Goal: Find specific page/section: Find specific page/section

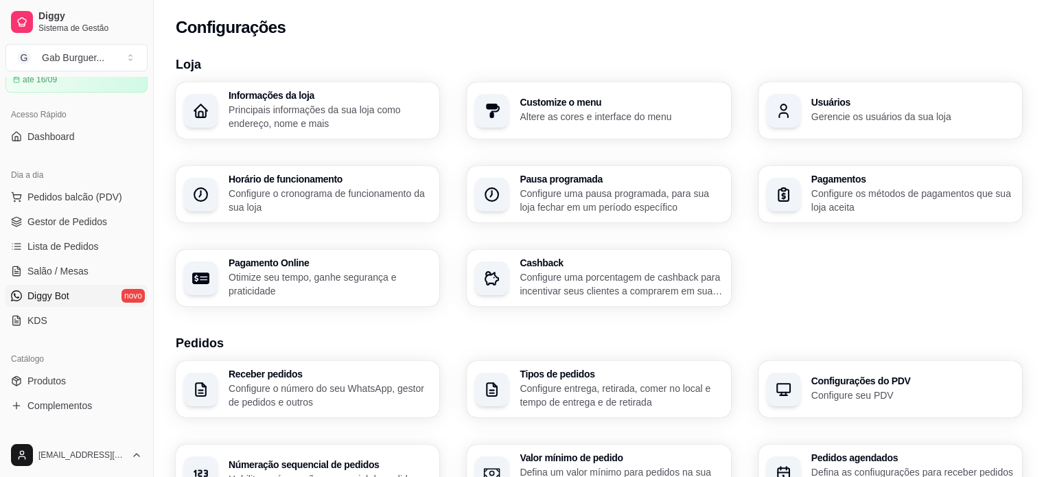
scroll to position [137, 0]
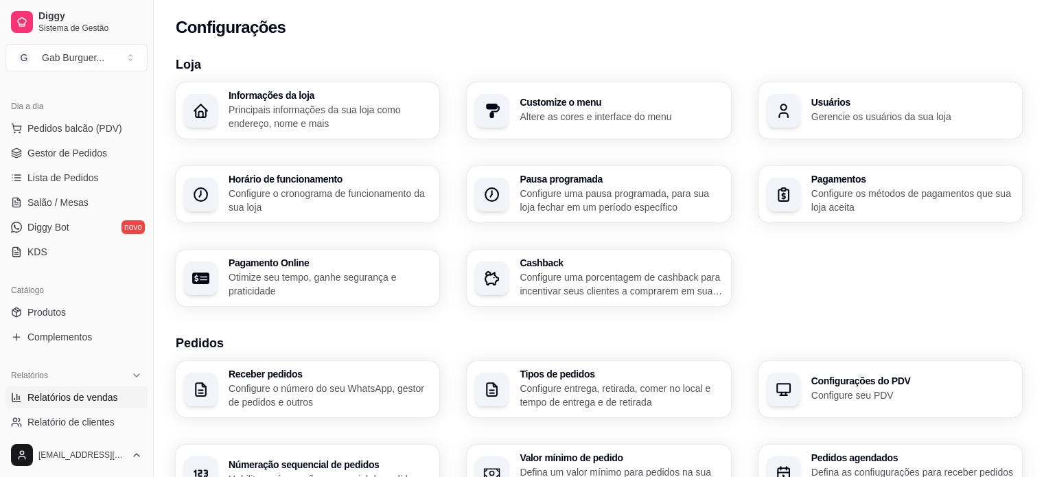
click at [71, 400] on span "Relatórios de vendas" at bounding box center [72, 398] width 91 height 14
select select "ALL"
select select "0"
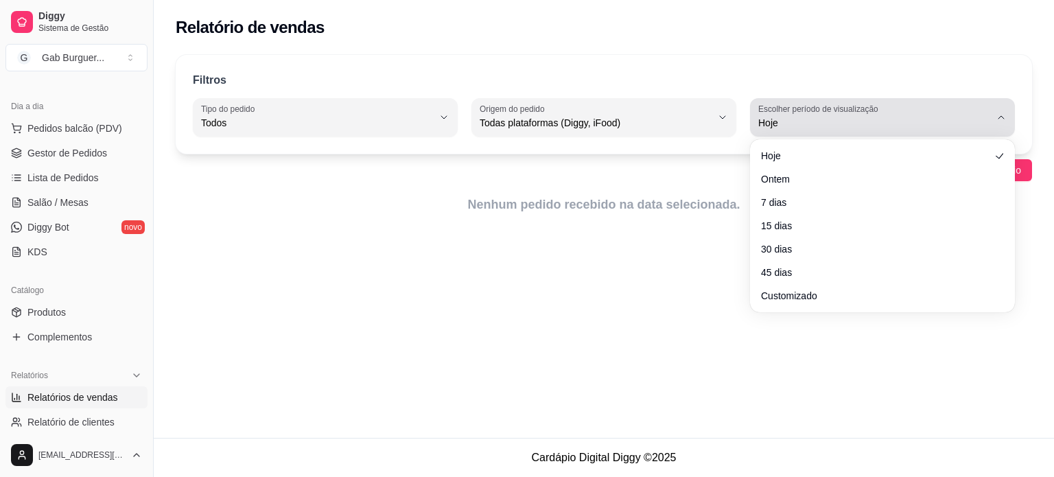
click at [864, 121] on span "Hoje" at bounding box center [874, 123] width 232 height 14
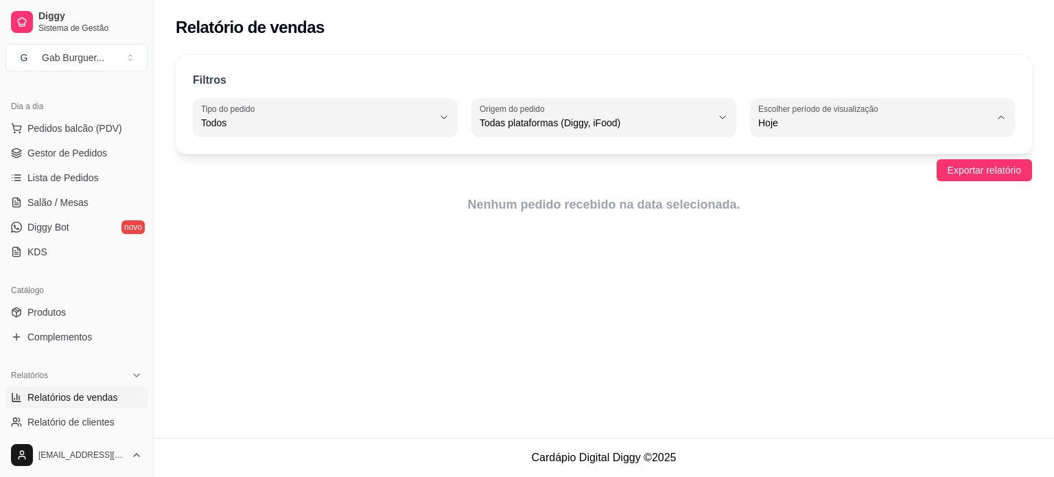
click at [796, 181] on span "Ontem" at bounding box center [876, 177] width 220 height 13
type input "1"
select select "1"
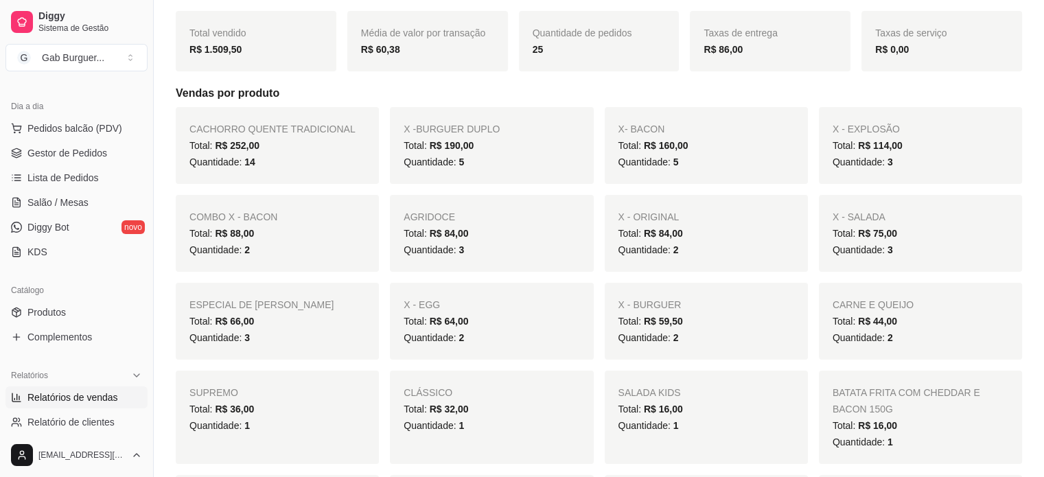
scroll to position [206, 0]
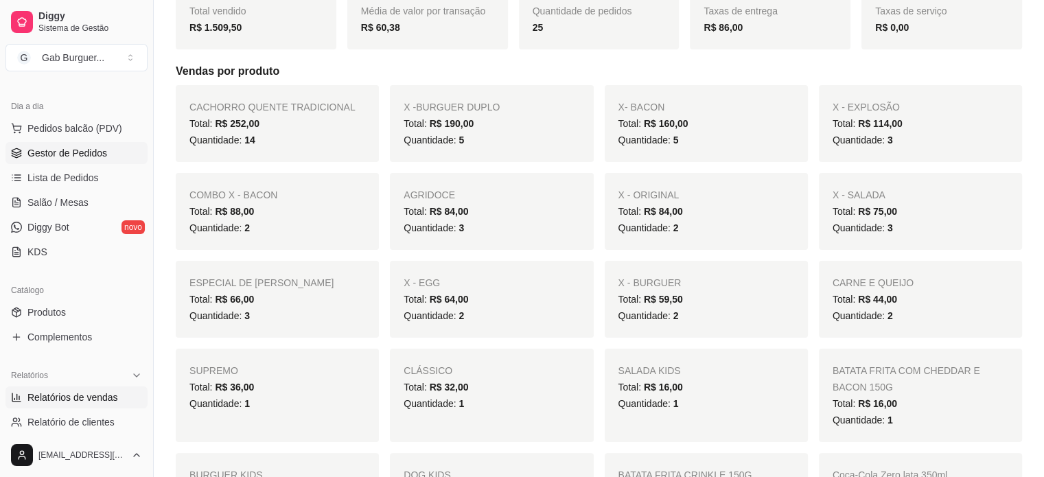
click at [93, 152] on span "Gestor de Pedidos" at bounding box center [67, 153] width 80 height 14
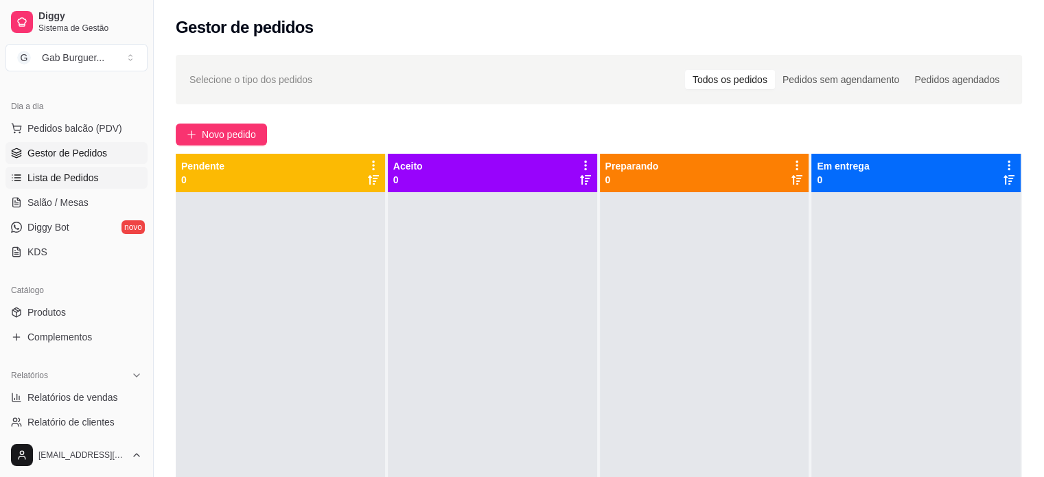
click at [71, 174] on span "Lista de Pedidos" at bounding box center [62, 178] width 71 height 14
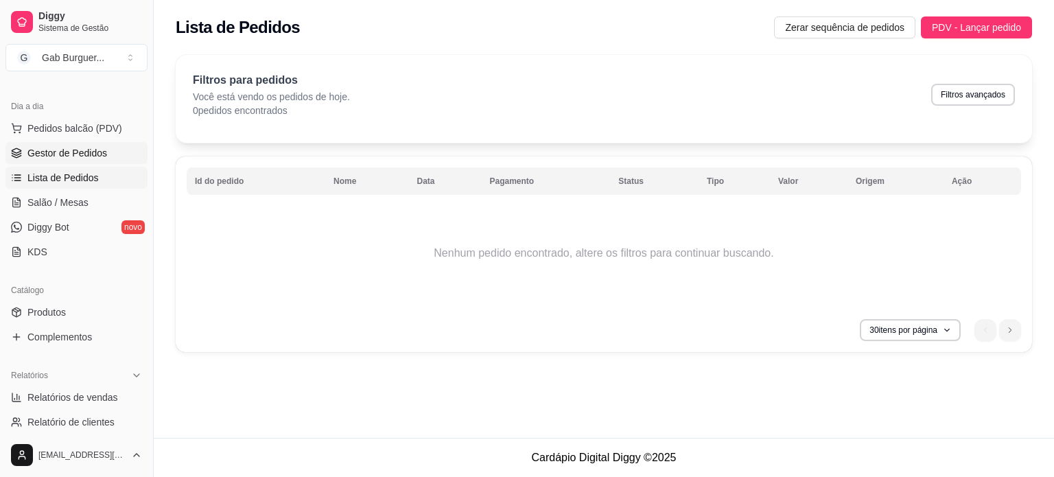
click at [73, 152] on span "Gestor de Pedidos" at bounding box center [67, 153] width 80 height 14
